Goal: Navigation & Orientation: Find specific page/section

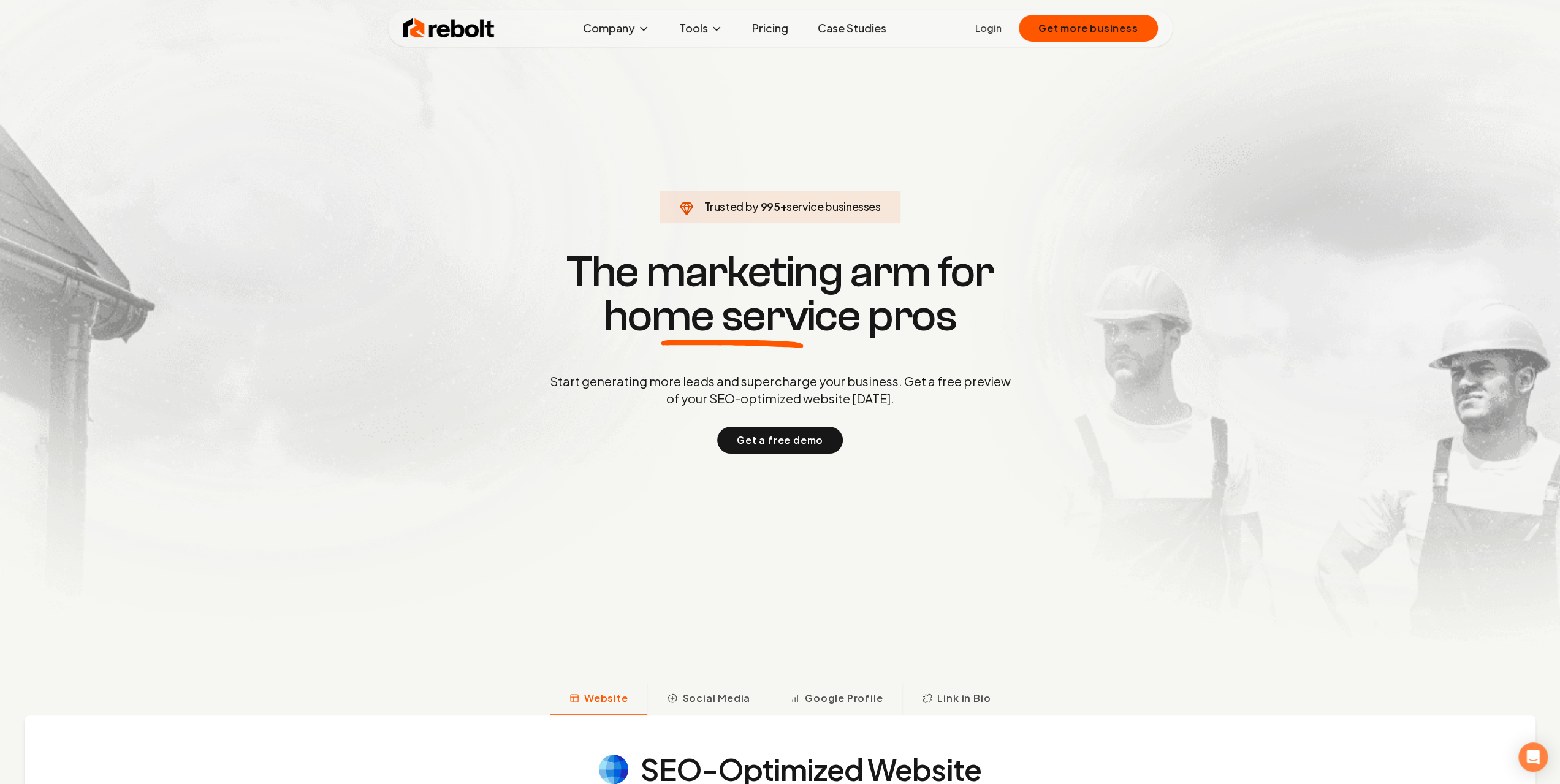
scroll to position [61, 0]
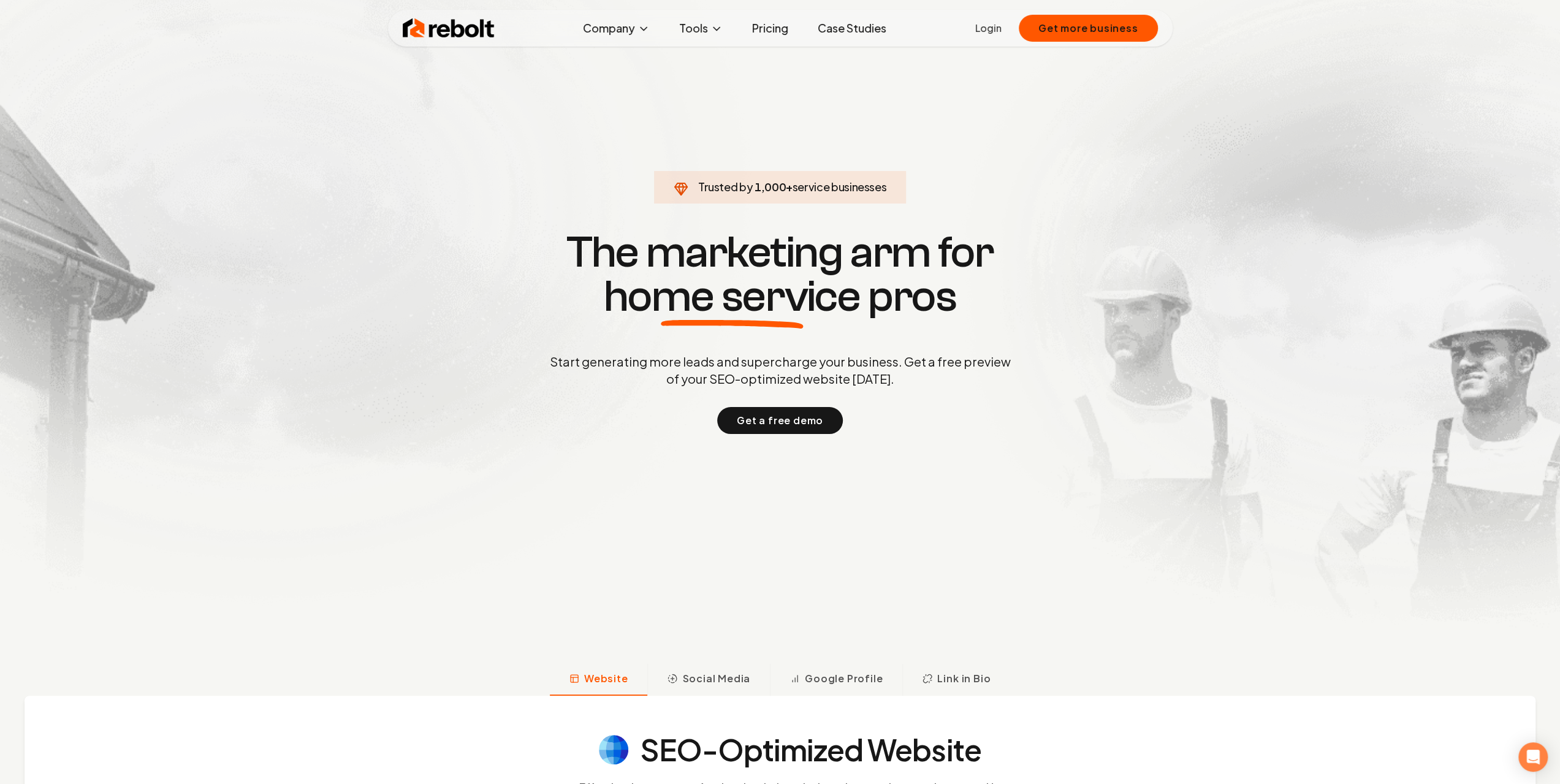
click at [995, 32] on link "Login" at bounding box center [989, 28] width 27 height 14
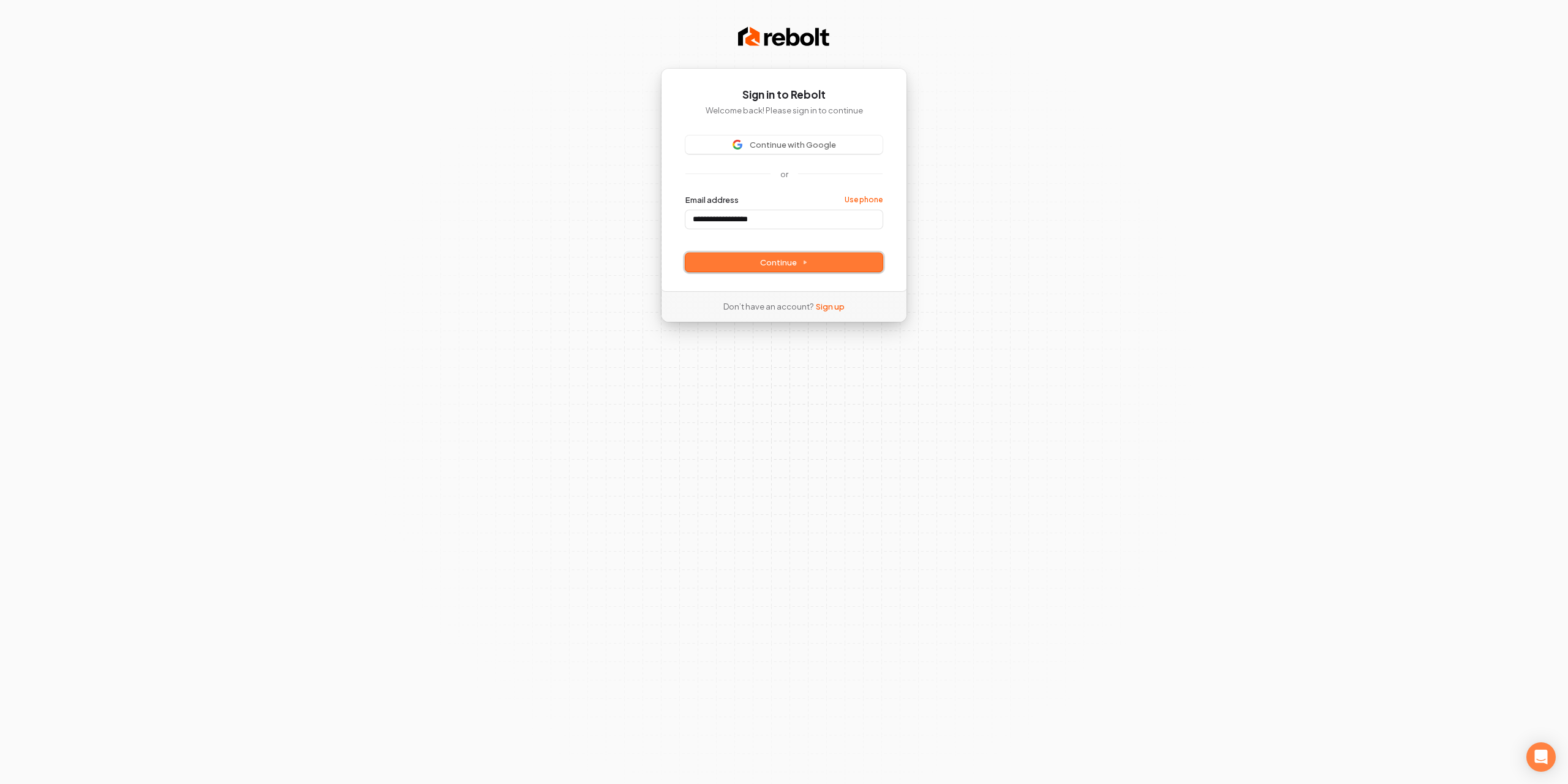
click at [742, 257] on button "Continue" at bounding box center [784, 262] width 197 height 18
type input "**********"
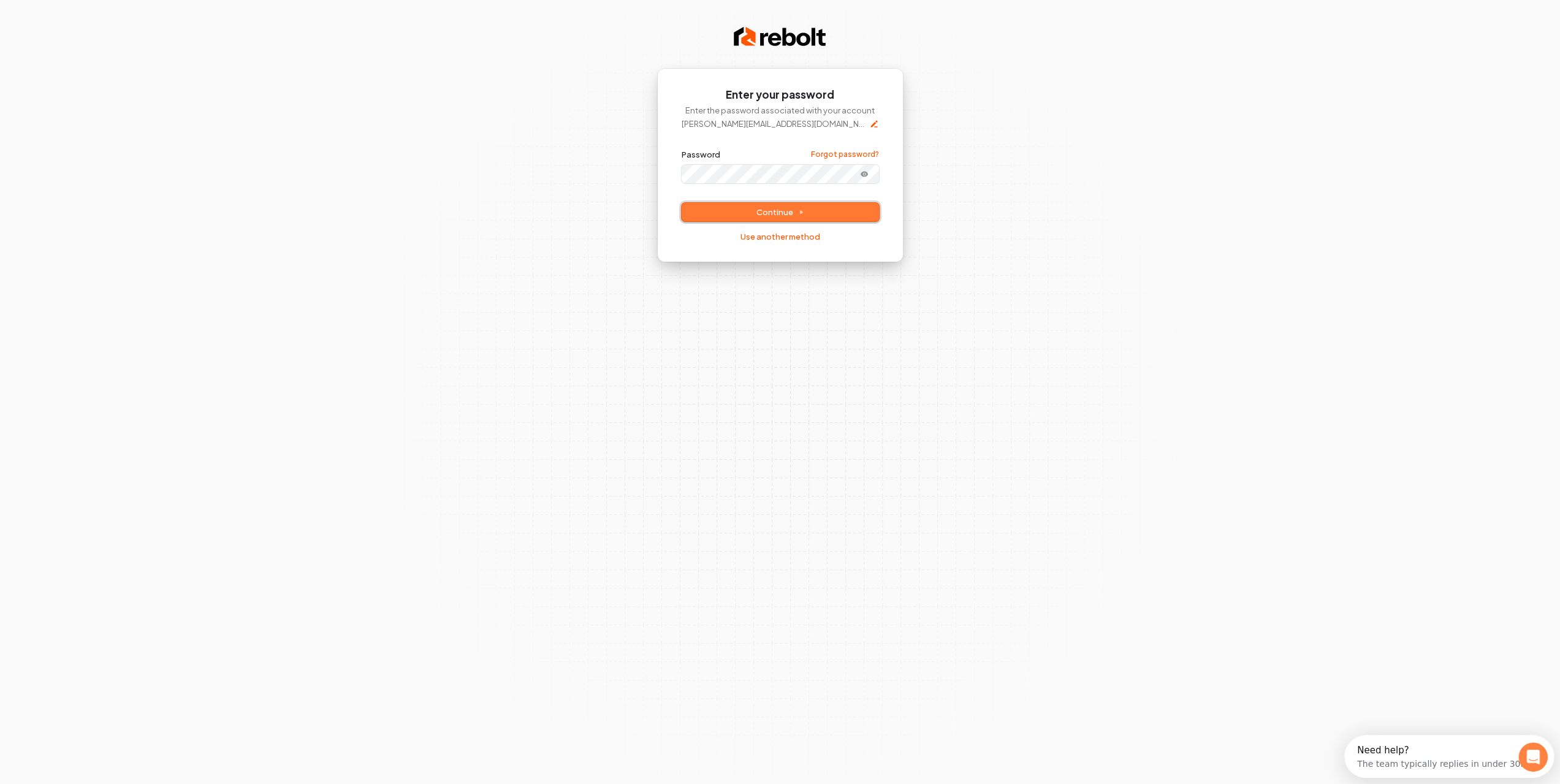
click at [787, 206] on button "Continue" at bounding box center [780, 211] width 197 height 18
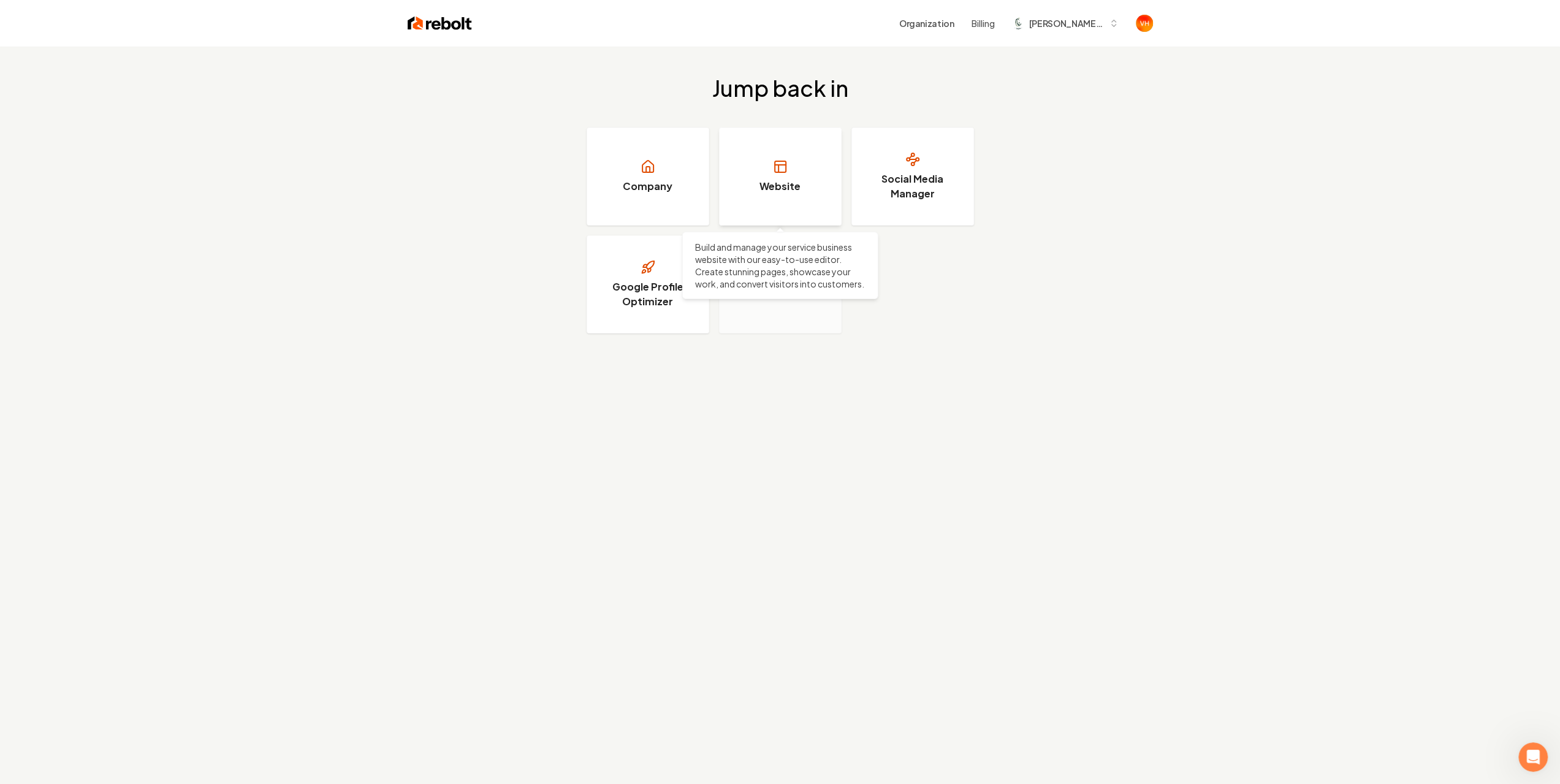
click at [762, 170] on link "Website" at bounding box center [780, 176] width 123 height 98
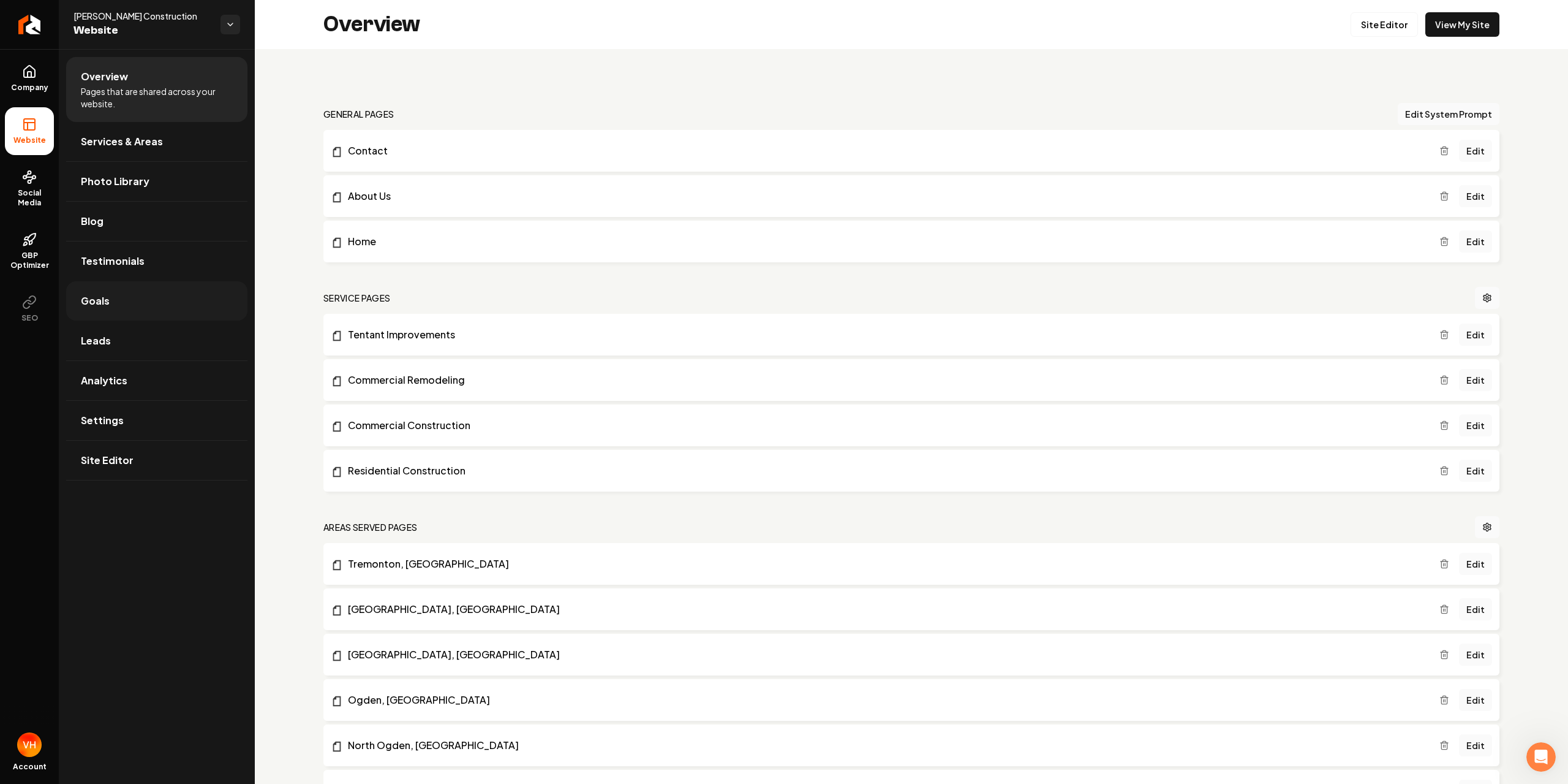
click at [187, 301] on link "Goals" at bounding box center [157, 301] width 182 height 39
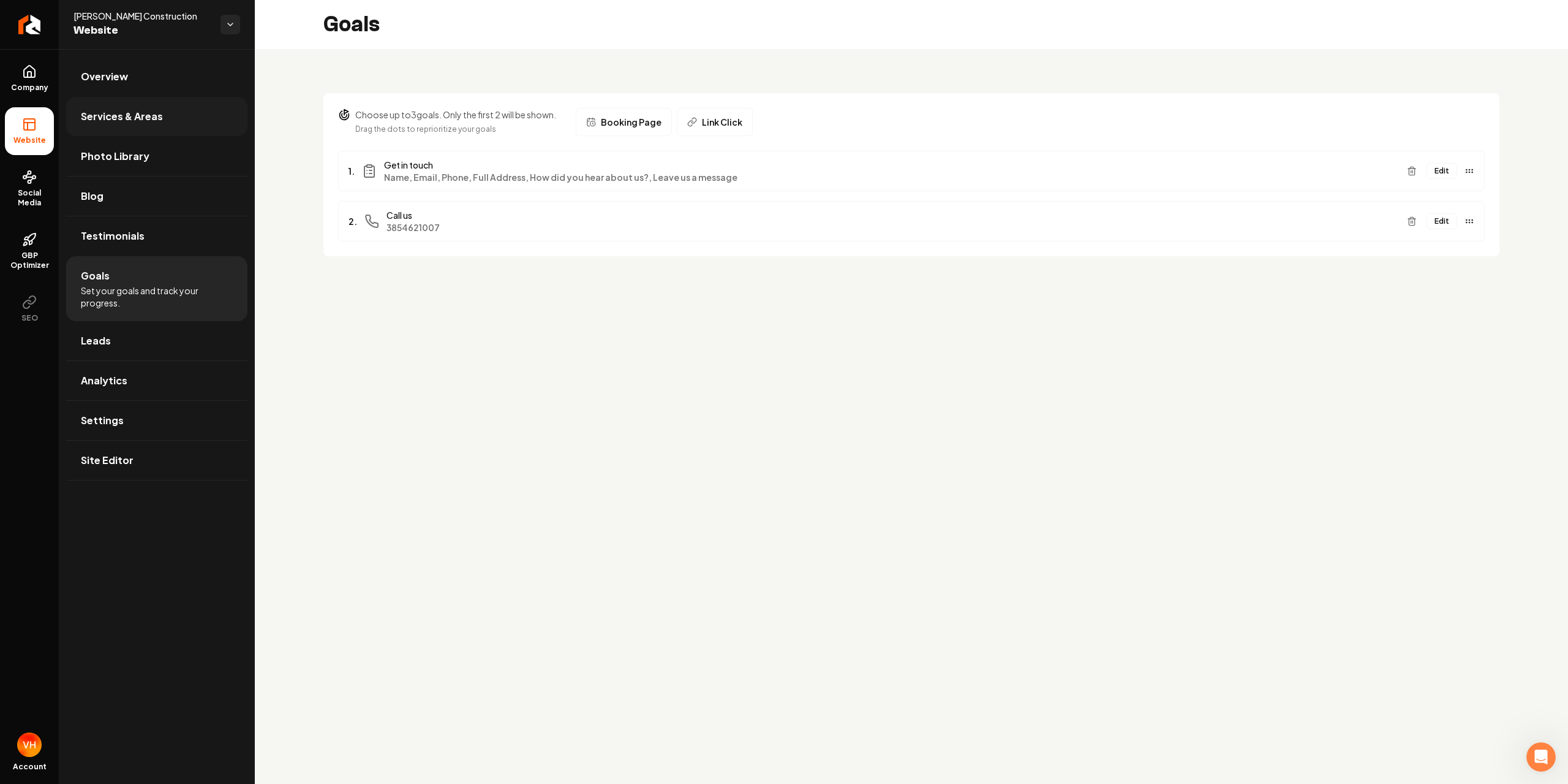
click at [142, 125] on link "Services & Areas" at bounding box center [157, 116] width 182 height 39
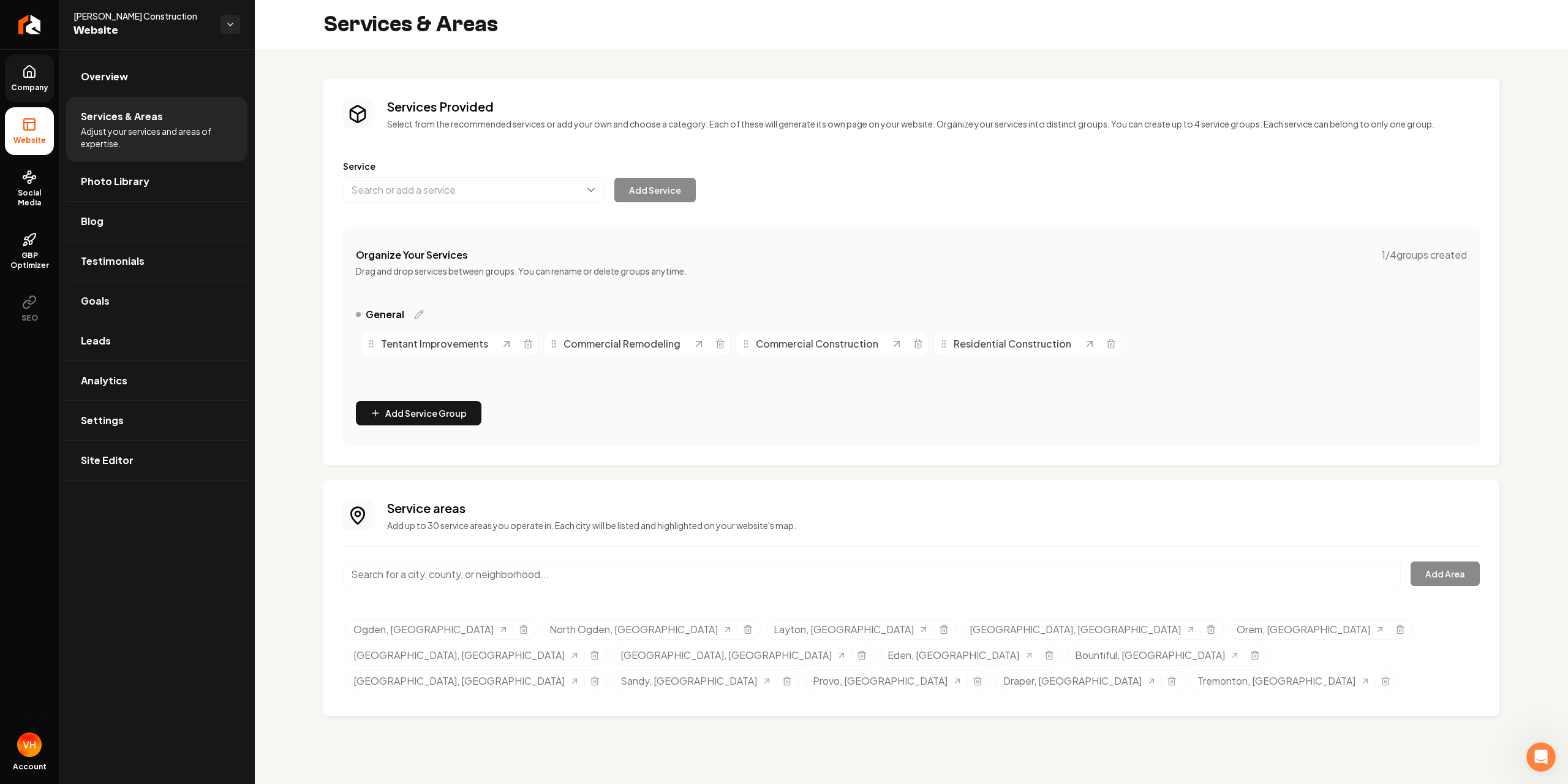
click at [33, 69] on icon at bounding box center [29, 71] width 14 height 14
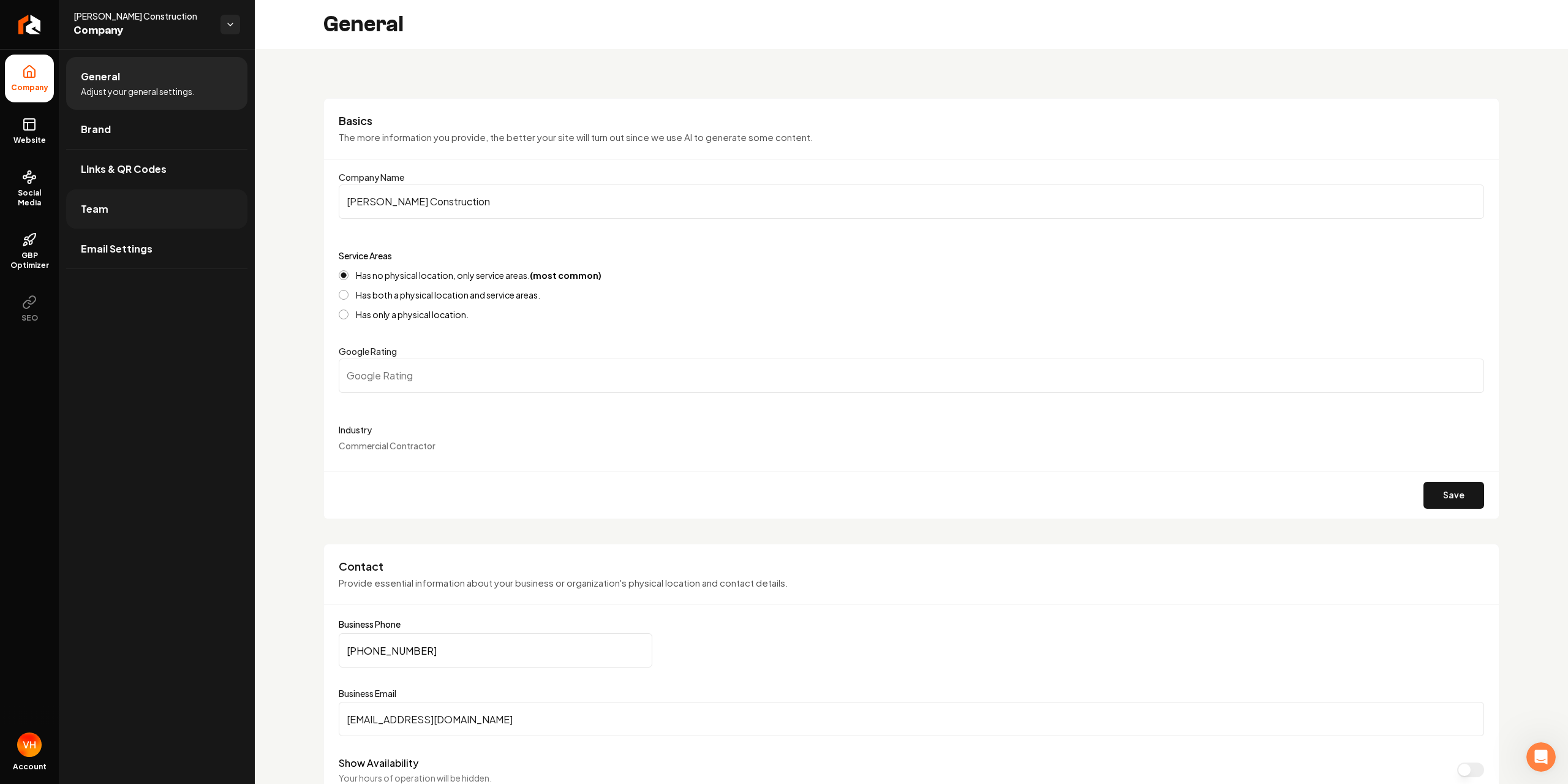
click at [123, 222] on link "Team" at bounding box center [157, 208] width 182 height 39
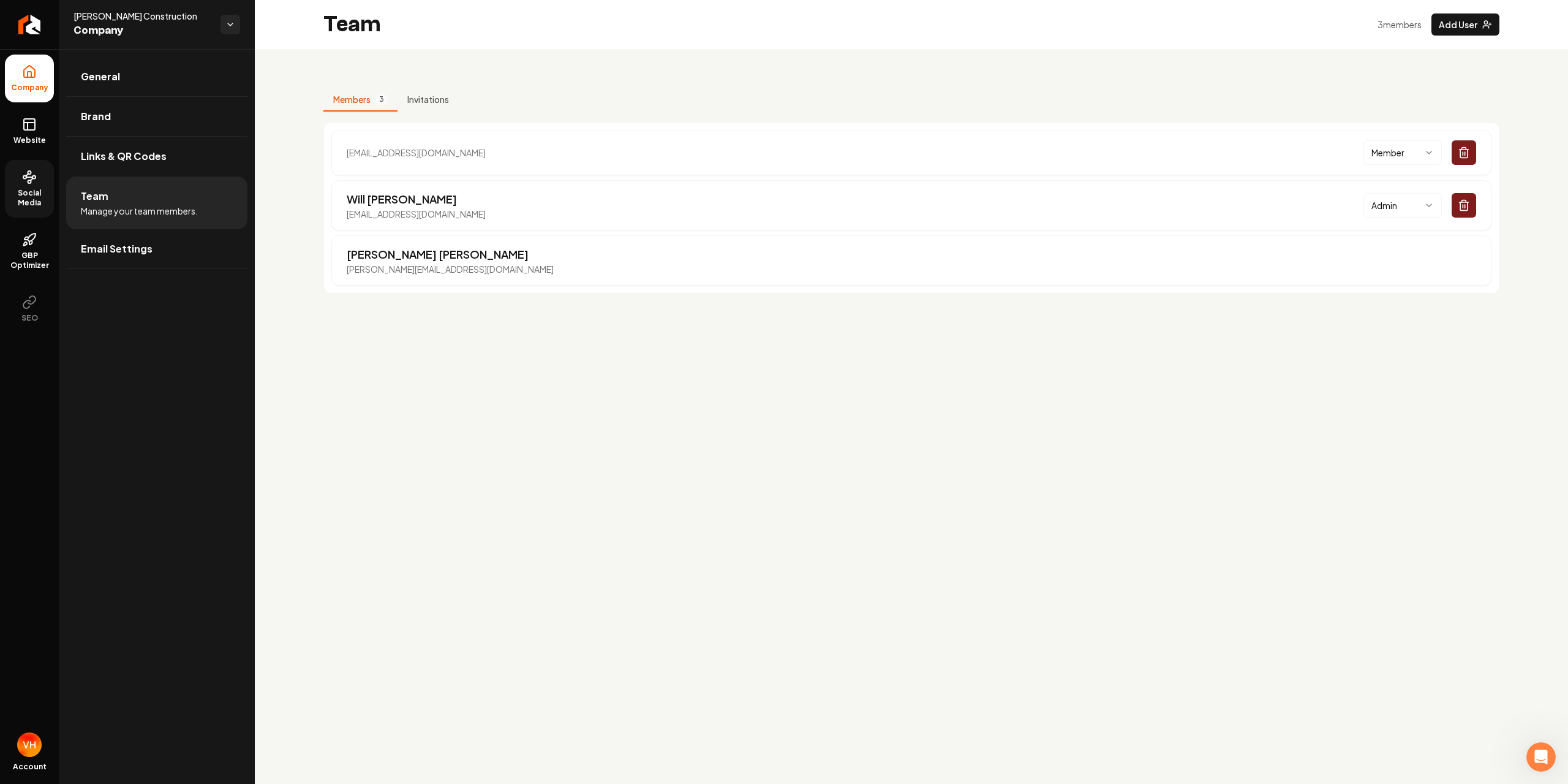
click at [39, 182] on link "Social Media" at bounding box center [29, 188] width 49 height 58
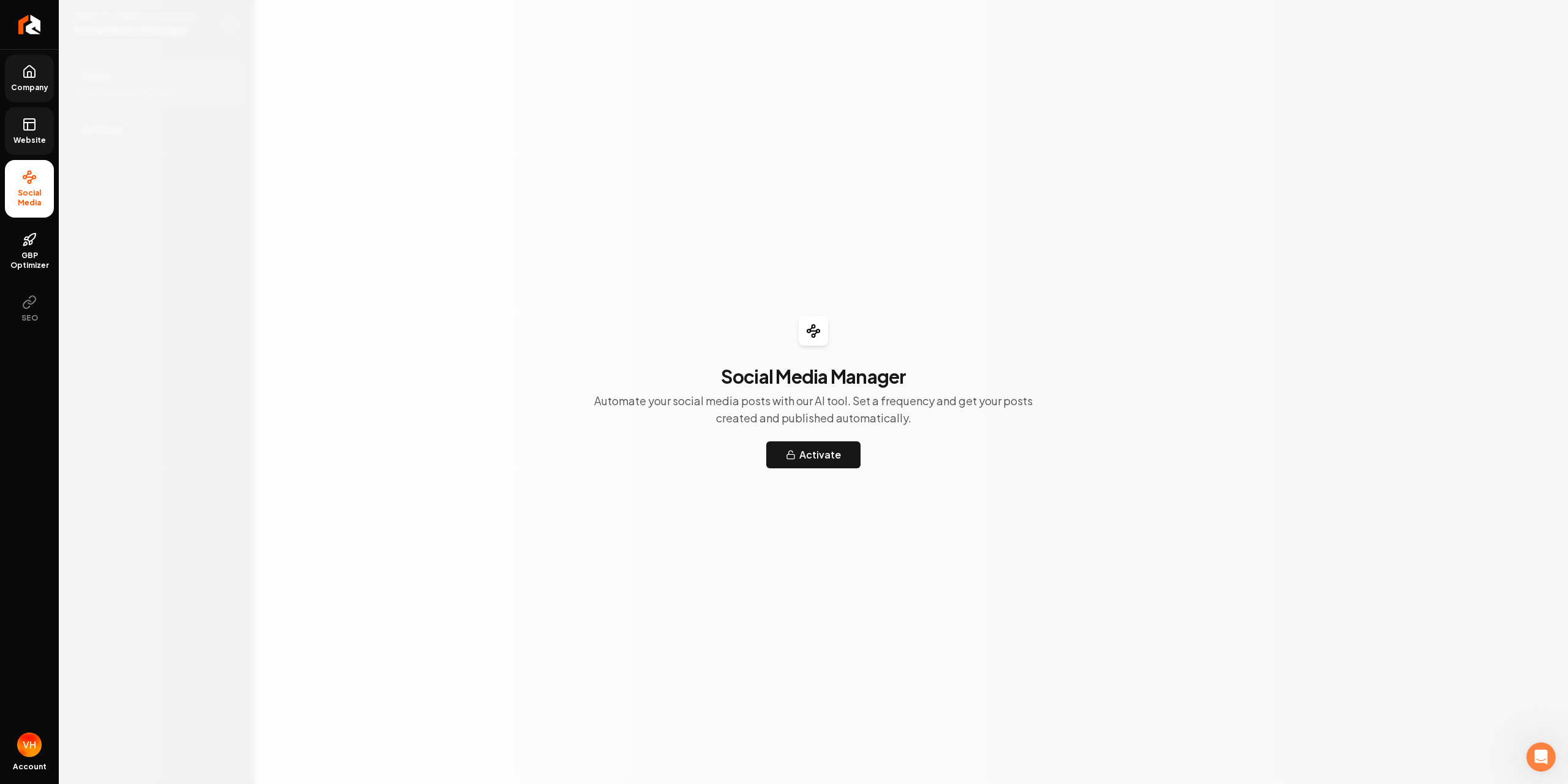
click at [35, 130] on icon at bounding box center [29, 124] width 14 height 14
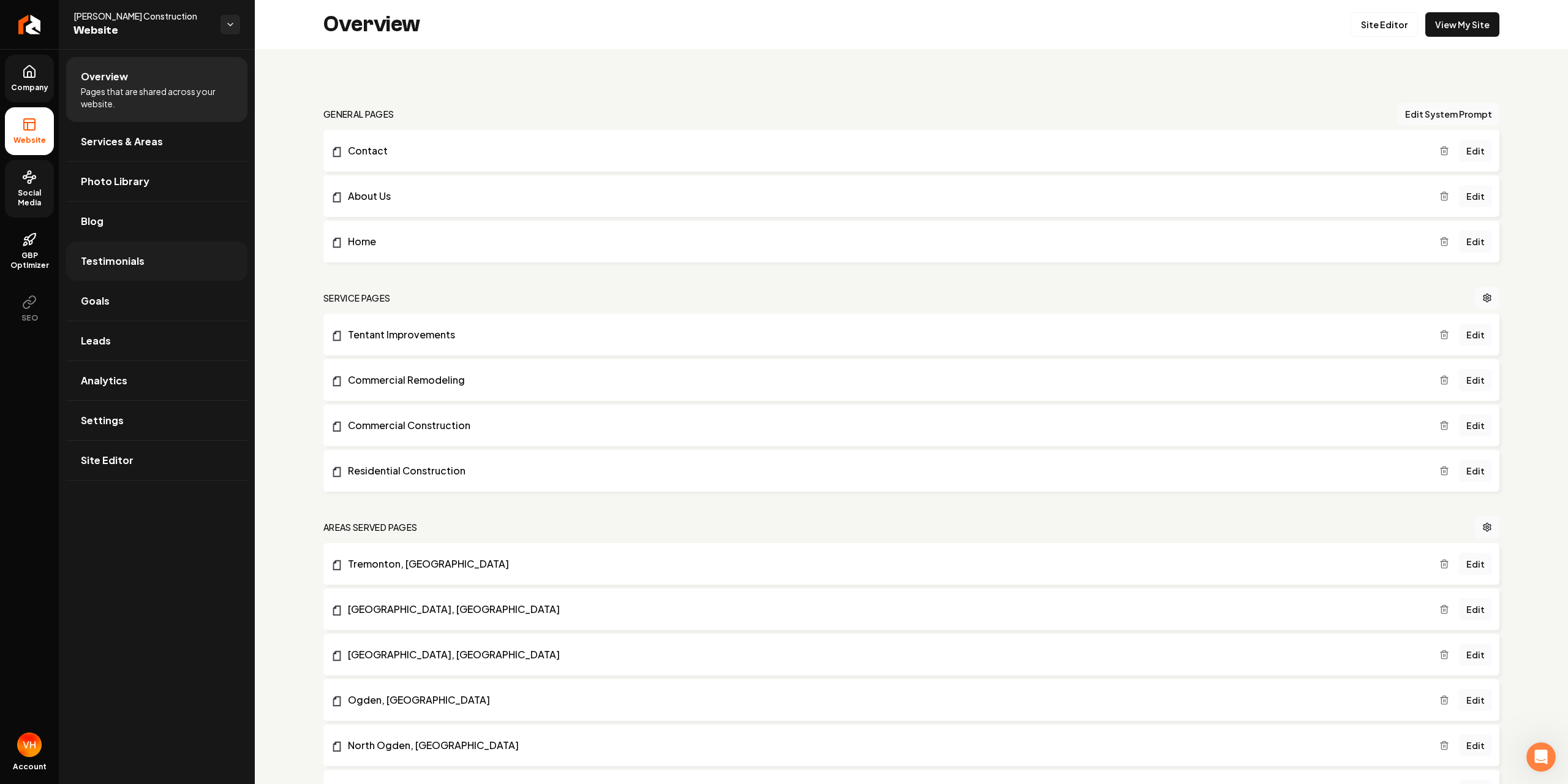
click at [191, 272] on link "Testimonials" at bounding box center [157, 261] width 182 height 39
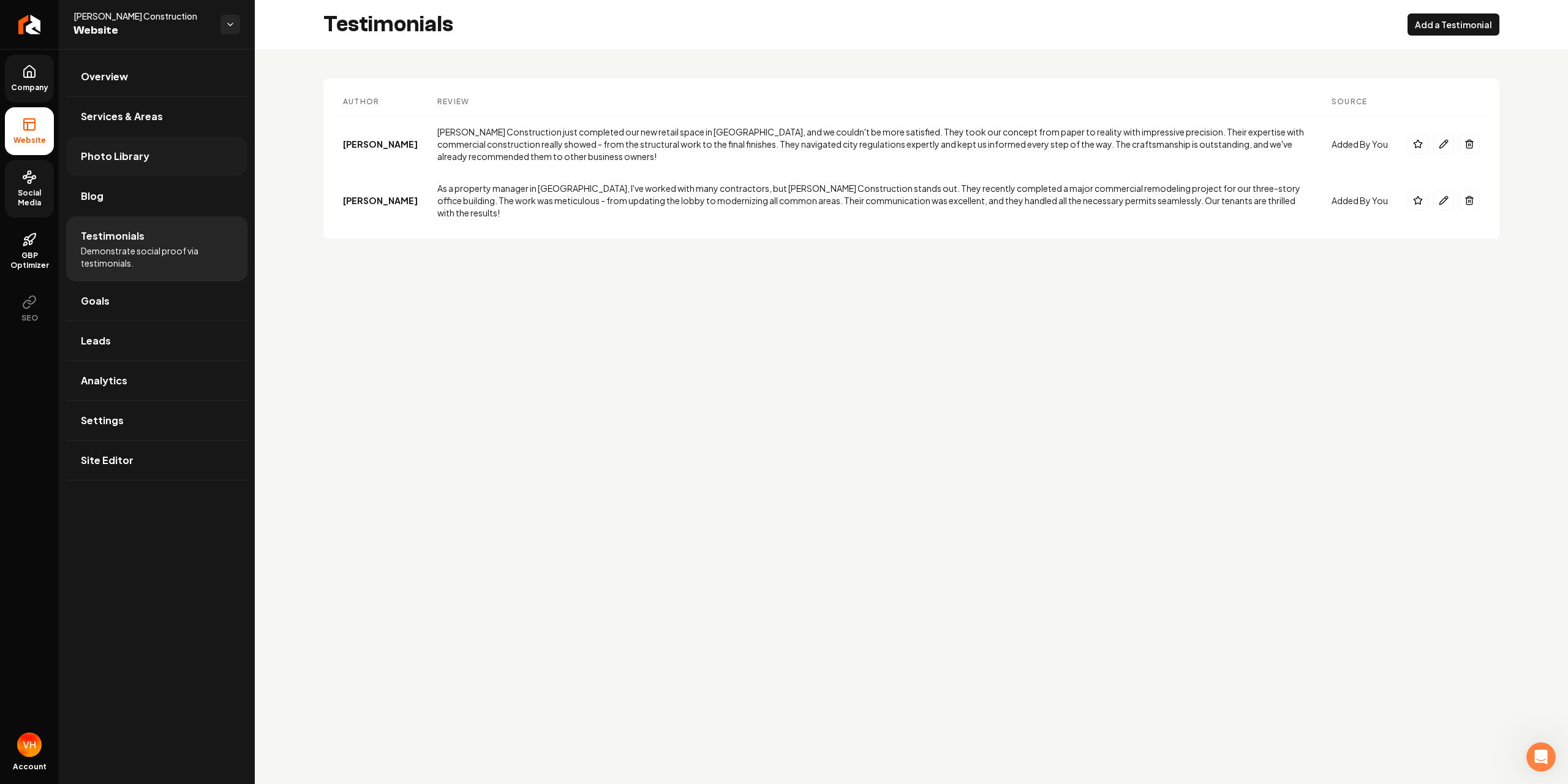
click at [183, 156] on link "Photo Library" at bounding box center [157, 156] width 182 height 39
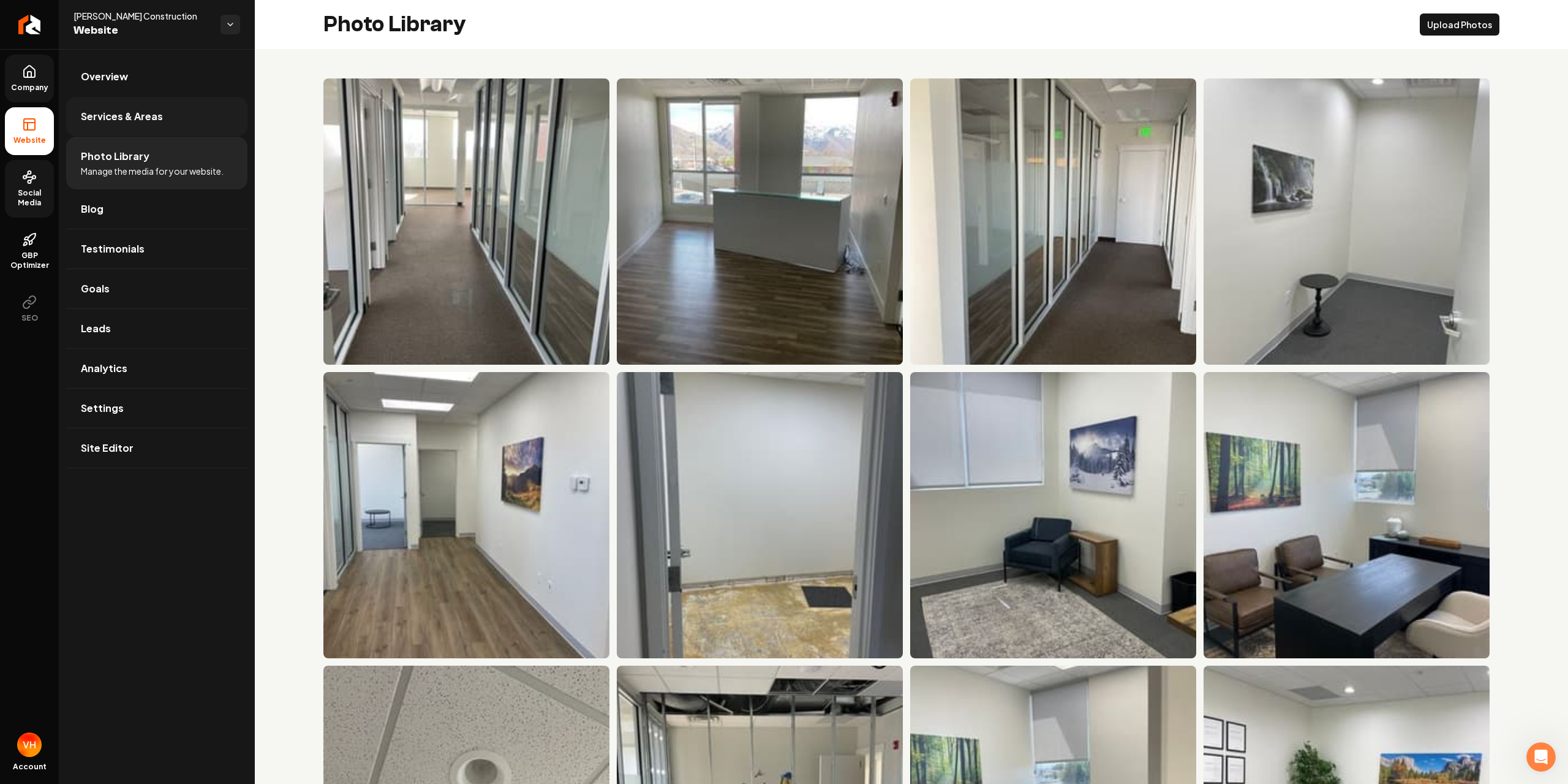
click at [180, 123] on link "Services & Areas" at bounding box center [157, 116] width 182 height 39
